Goal: Task Accomplishment & Management: Manage account settings

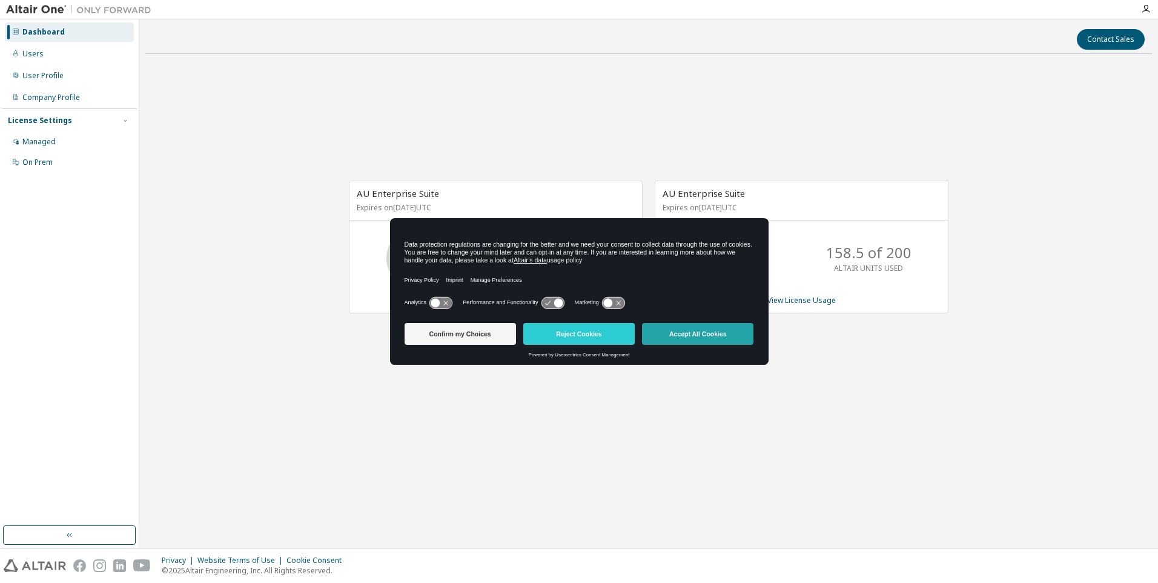
click at [703, 337] on button "Accept All Cookies" at bounding box center [697, 334] width 111 height 22
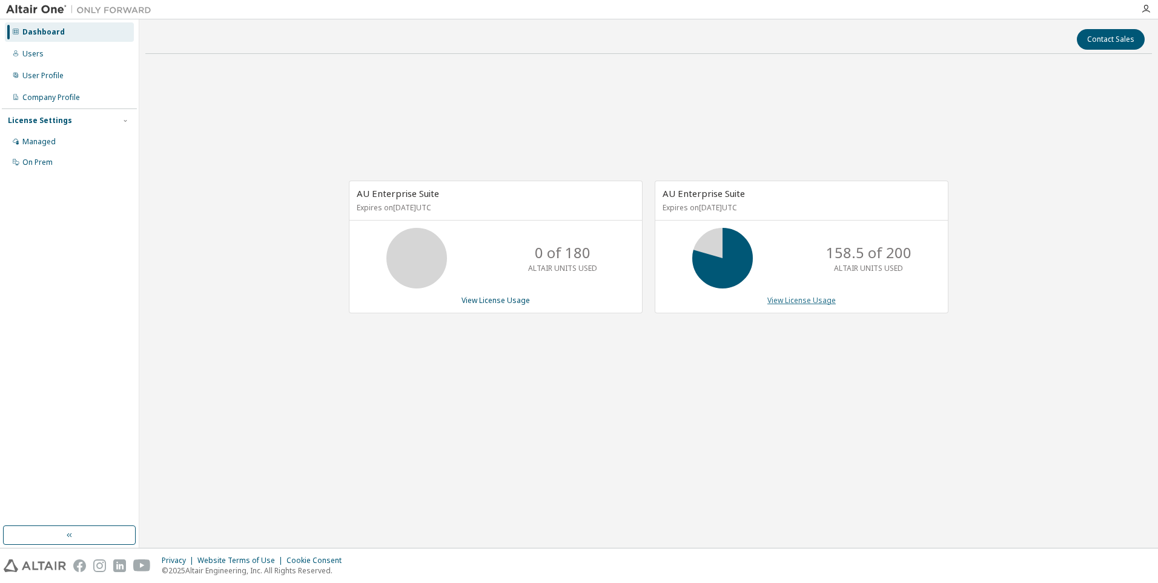
click at [798, 297] on link "View License Usage" at bounding box center [801, 300] width 68 height 10
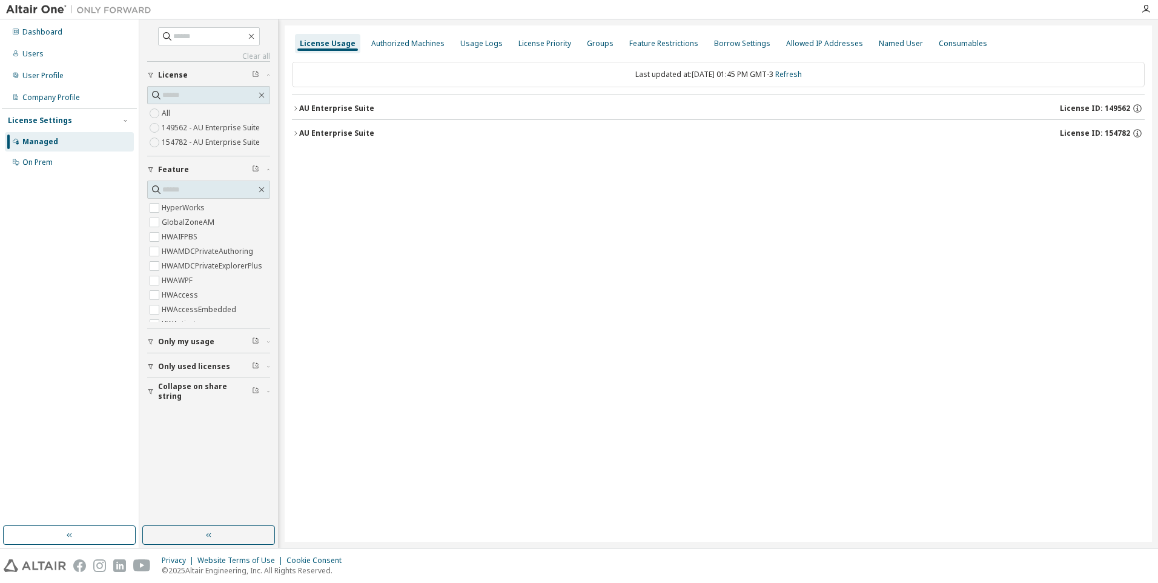
click at [192, 369] on span "Only used licenses" at bounding box center [194, 367] width 72 height 10
click at [168, 386] on label "Yes" at bounding box center [169, 384] width 15 height 15
click at [312, 136] on div "AU Enterprise Suite" at bounding box center [336, 133] width 75 height 10
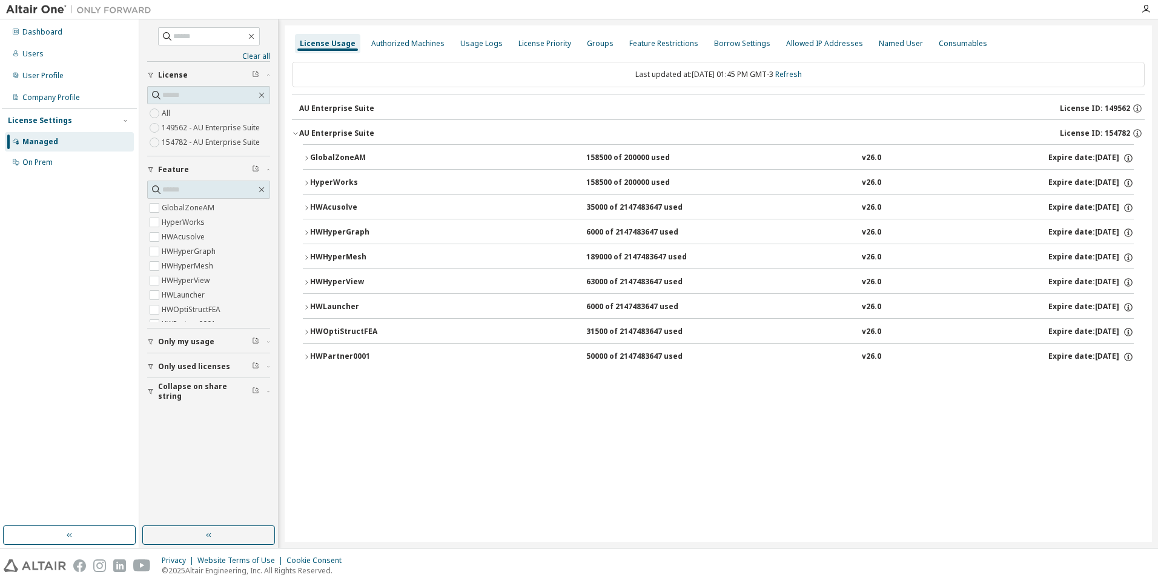
click at [341, 331] on div "HWOptiStructFEA" at bounding box center [364, 331] width 109 height 11
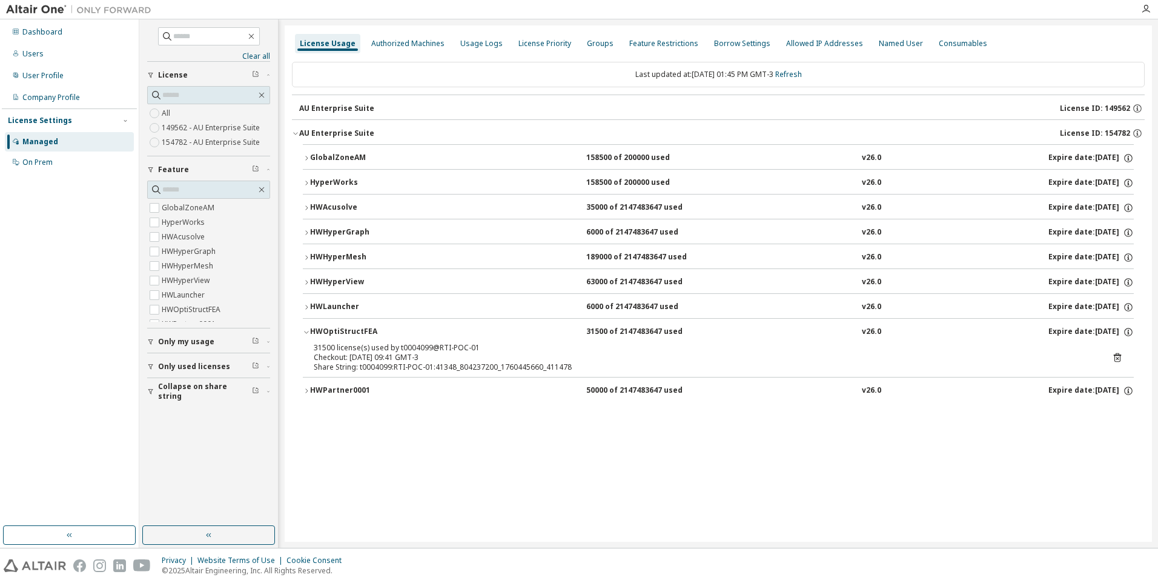
click at [710, 386] on div "HWPartner0001 50000 of 2147483647 used v26.0 Expire date: 2025-12-09" at bounding box center [722, 390] width 824 height 11
click at [1114, 358] on icon at bounding box center [1117, 357] width 7 height 9
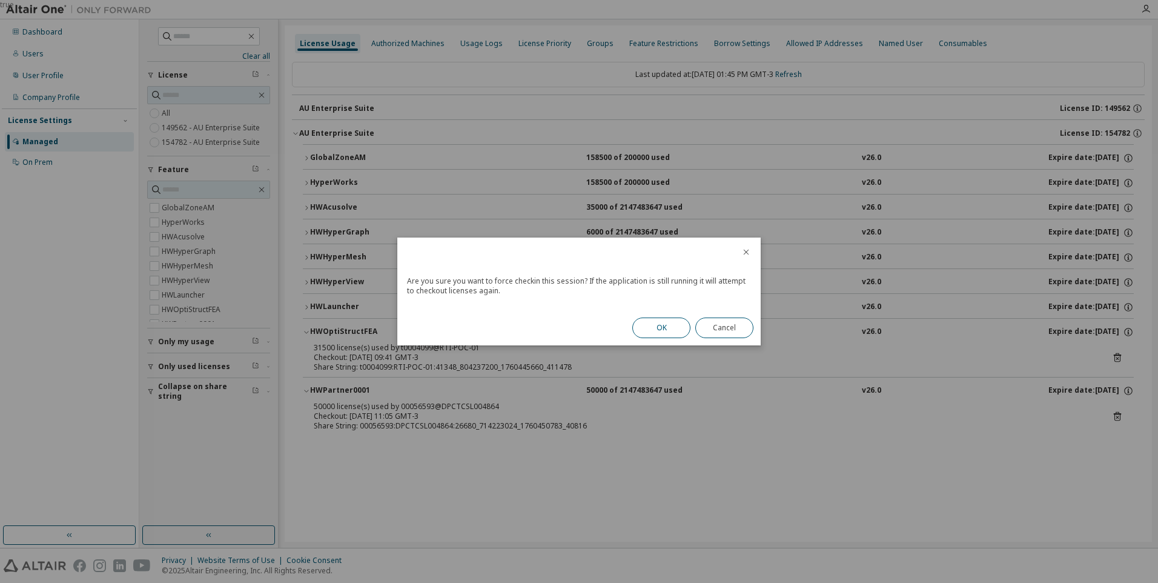
click at [672, 331] on button "OK" at bounding box center [661, 327] width 58 height 21
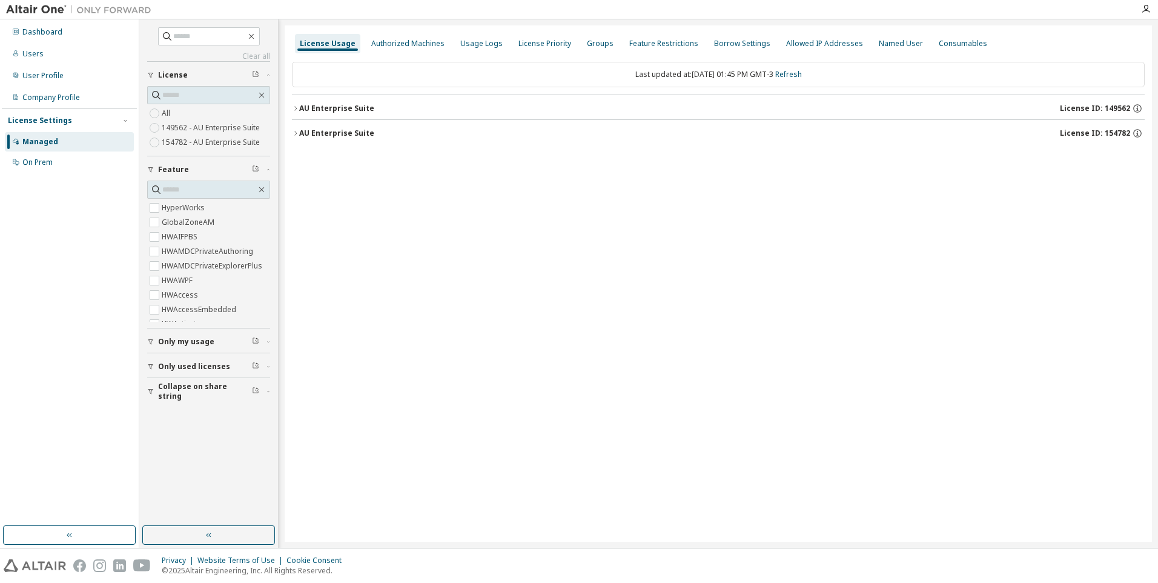
click at [551, 385] on div "License Usage Authorized Machines Usage Logs License Priority Groups Feature Re…" at bounding box center [718, 283] width 867 height 516
